Goal: Task Accomplishment & Management: Manage account settings

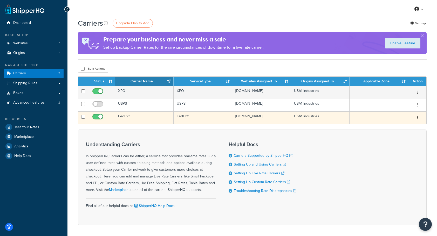
click at [192, 118] on td "FedEx®" at bounding box center [202, 117] width 59 height 13
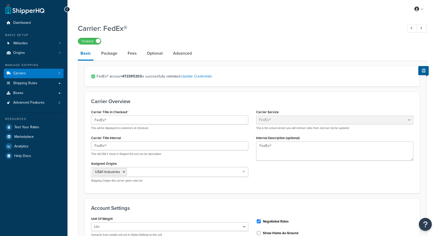
select select "fedEx"
select select "REGULAR_PICKUP"
select select "YOUR_PACKAGING"
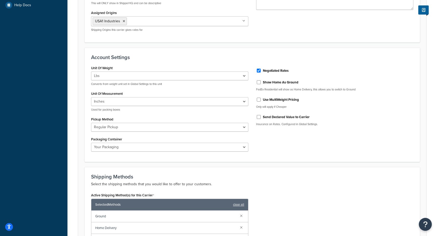
scroll to position [156, 0]
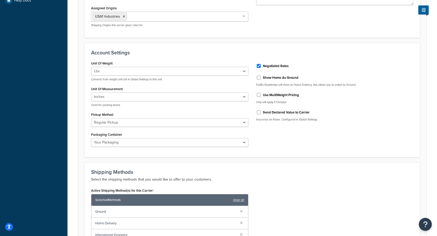
click at [263, 111] on label "Send Declared Value to Carrier" at bounding box center [286, 112] width 47 height 5
click at [261, 111] on input "Send Declared Value to Carrier" at bounding box center [258, 112] width 5 height 4
checkbox input "true"
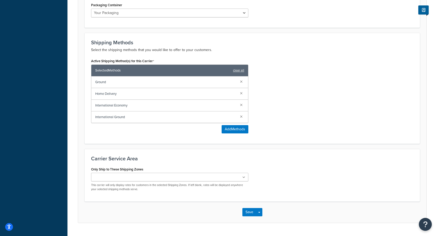
scroll to position [297, 0]
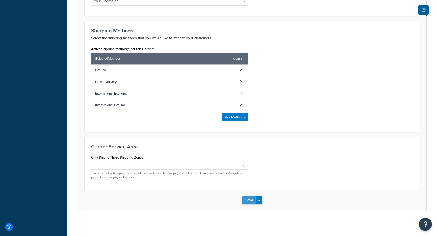
click at [248, 199] on button "Save" at bounding box center [249, 200] width 14 height 8
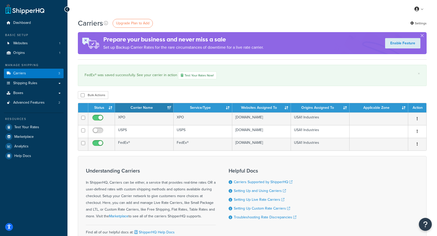
click at [353, 65] on div "× FedEx® was saved successfully. See your carrier in action Test Your Rates Now!" at bounding box center [252, 75] width 348 height 21
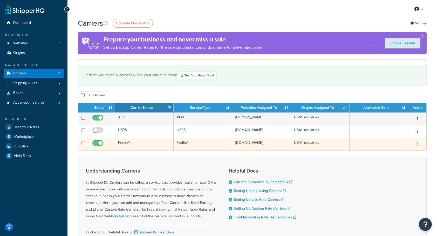
click at [203, 145] on td "FedEx®" at bounding box center [202, 144] width 59 height 13
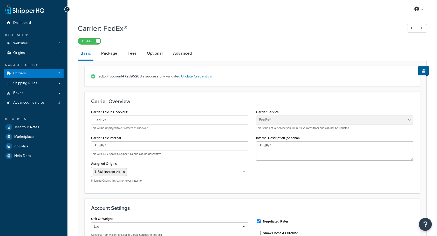
select select "fedEx"
select select "REGULAR_PICKUP"
select select "YOUR_PACKAGING"
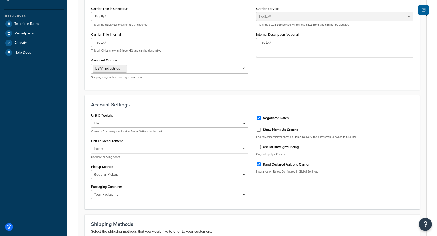
scroll to position [104, 0]
click at [258, 165] on input "Send Declared Value to Carrier" at bounding box center [258, 164] width 5 height 4
checkbox input "false"
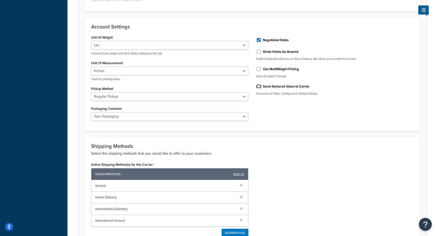
scroll to position [297, 0]
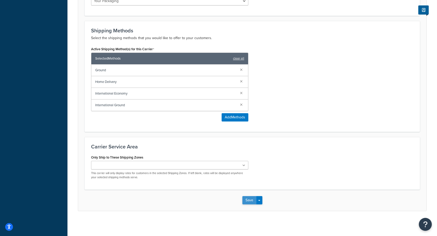
click at [251, 199] on button "Save" at bounding box center [249, 200] width 14 height 8
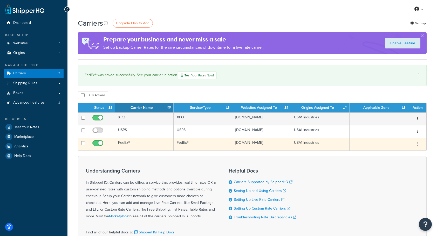
click at [235, 145] on td "[DOMAIN_NAME]" at bounding box center [261, 144] width 59 height 13
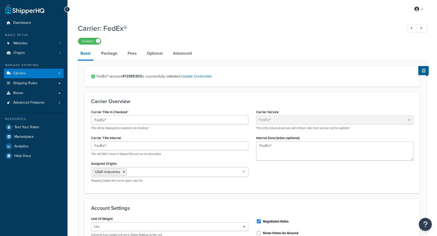
select select "fedEx"
select select "REGULAR_PICKUP"
select select "YOUR_PACKAGING"
click at [110, 54] on link "Package" at bounding box center [109, 53] width 21 height 12
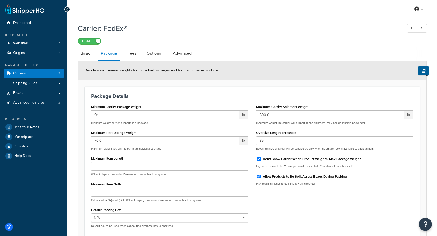
scroll to position [26, 0]
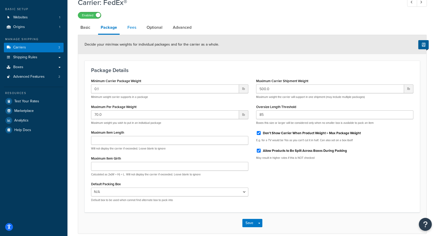
click at [133, 29] on link "Fees" at bounding box center [132, 27] width 14 height 12
select select "AFTER"
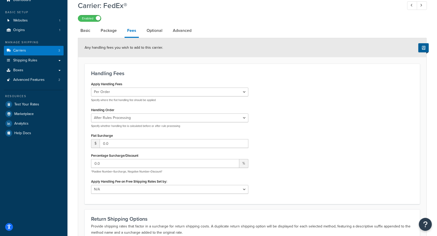
scroll to position [11, 0]
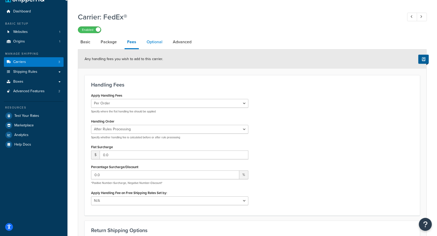
click at [155, 44] on link "Optional" at bounding box center [154, 42] width 21 height 12
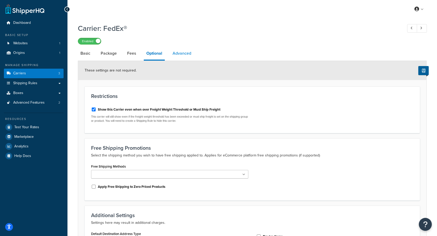
click at [186, 54] on link "Advanced" at bounding box center [182, 53] width 24 height 12
select select "false"
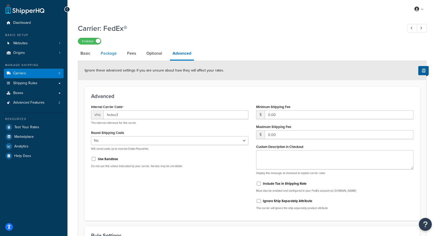
click at [111, 54] on link "Package" at bounding box center [108, 53] width 21 height 12
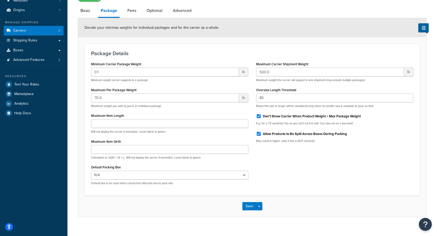
scroll to position [24, 0]
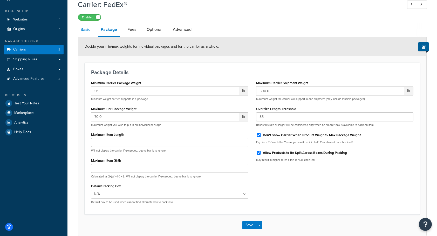
click at [86, 32] on link "Basic" at bounding box center [85, 29] width 15 height 12
select select "fedEx"
select select "REGULAR_PICKUP"
select select "YOUR_PACKAGING"
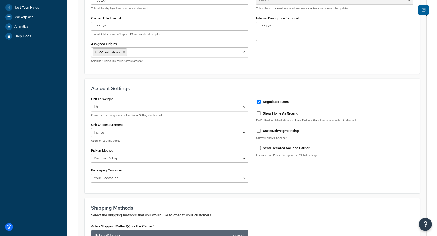
scroll to position [128, 0]
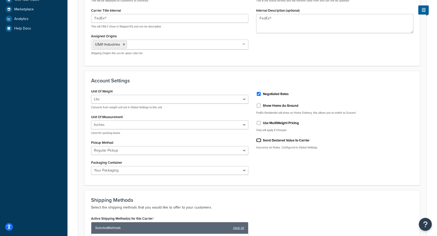
click at [260, 140] on input "Send Declared Value to Carrier" at bounding box center [258, 140] width 5 height 4
checkbox input "true"
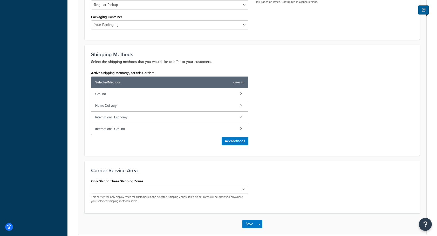
scroll to position [297, 0]
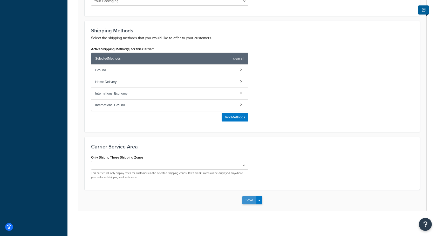
click at [249, 200] on button "Save" at bounding box center [249, 200] width 14 height 8
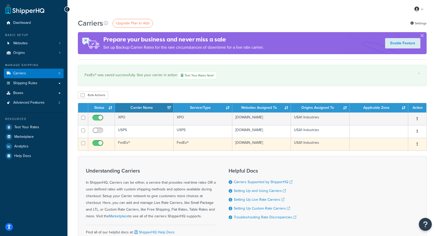
click at [202, 147] on td "FedEx®" at bounding box center [202, 144] width 59 height 13
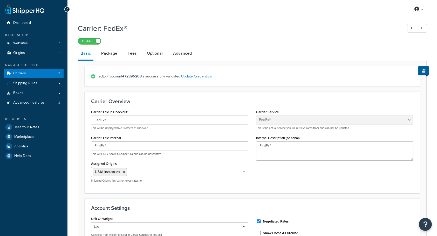
select select "fedEx"
select select "REGULAR_PICKUP"
select select "YOUR_PACKAGING"
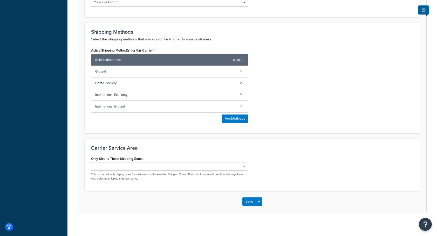
scroll to position [297, 0]
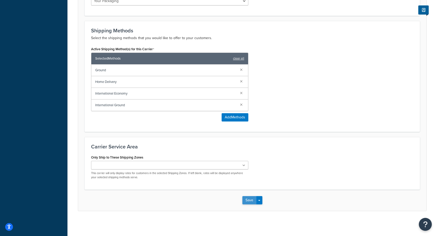
click at [247, 201] on button "Save" at bounding box center [249, 200] width 14 height 8
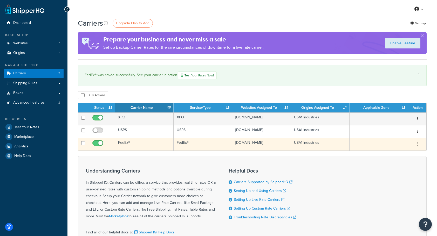
click at [250, 145] on td "[DOMAIN_NAME]" at bounding box center [261, 144] width 59 height 13
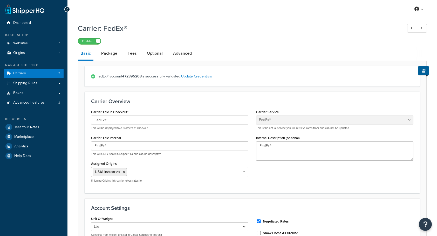
select select "fedEx"
select select "REGULAR_PICKUP"
select select "YOUR_PACKAGING"
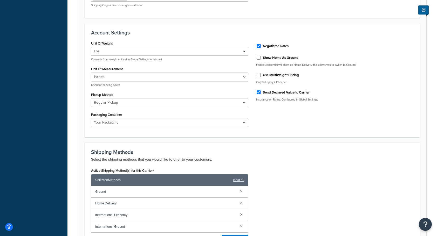
scroll to position [167, 0]
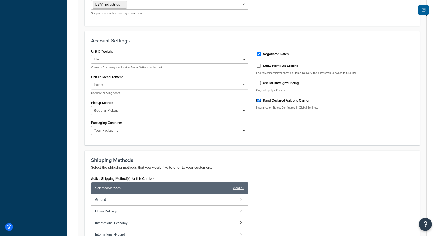
click at [259, 100] on input "Send Declared Value to Carrier" at bounding box center [258, 101] width 5 height 4
checkbox input "false"
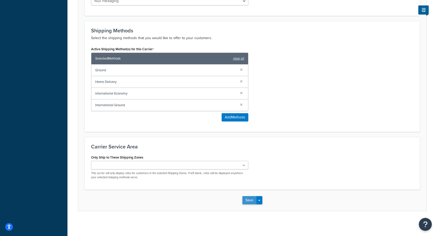
click at [250, 201] on button "Save" at bounding box center [249, 200] width 14 height 8
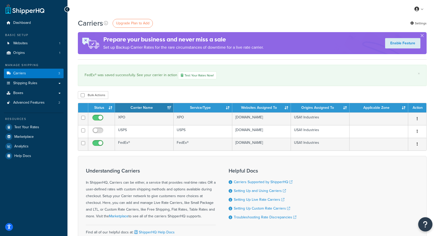
click at [422, 226] on button "Open Resource Center" at bounding box center [425, 224] width 14 height 14
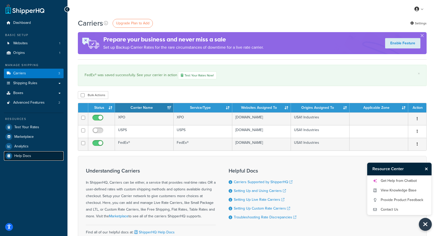
click at [19, 156] on span "Help Docs" at bounding box center [22, 156] width 17 height 4
